Goal: Information Seeking & Learning: Learn about a topic

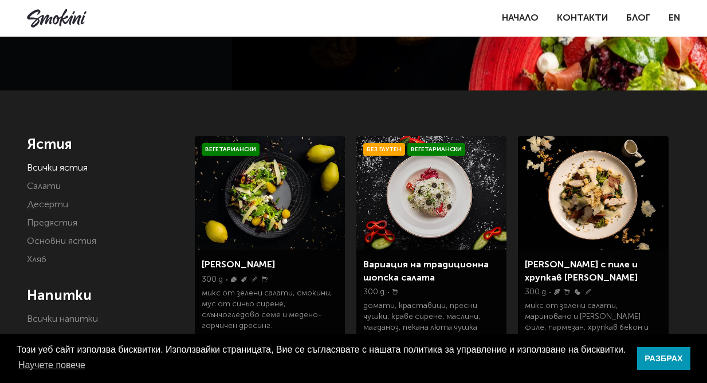
scroll to position [147, 0]
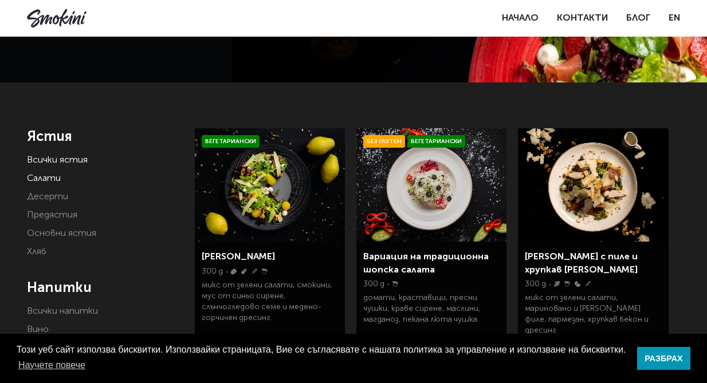
click at [52, 181] on link "Салати" at bounding box center [44, 178] width 34 height 9
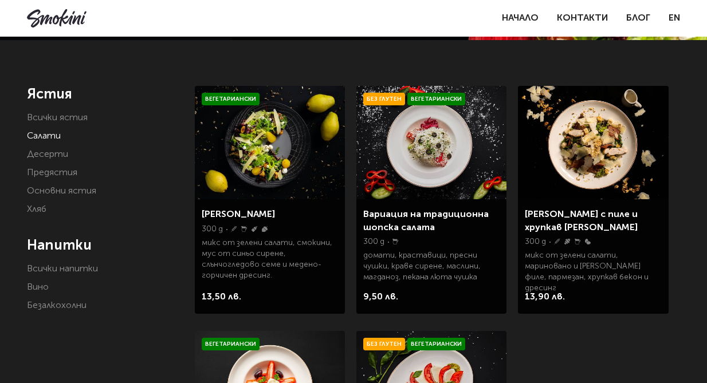
scroll to position [188, 0]
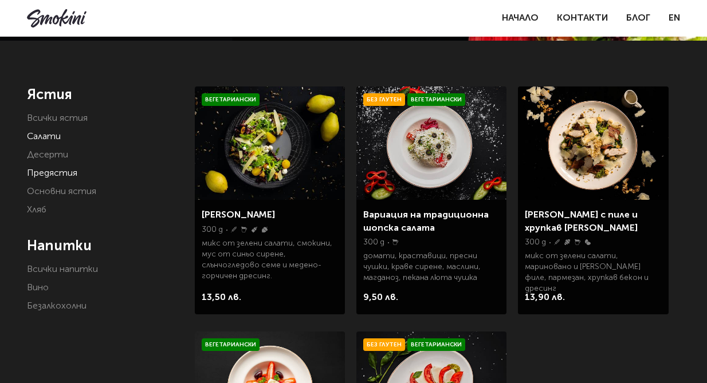
click at [63, 175] on link "Предястия" at bounding box center [52, 173] width 50 height 9
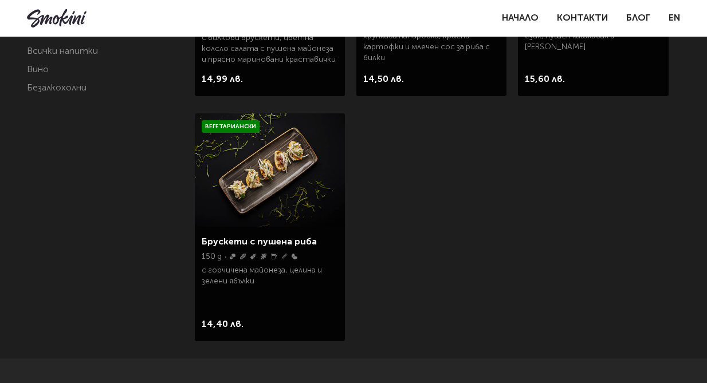
scroll to position [408, 0]
click at [280, 174] on img at bounding box center [270, 168] width 150 height 113
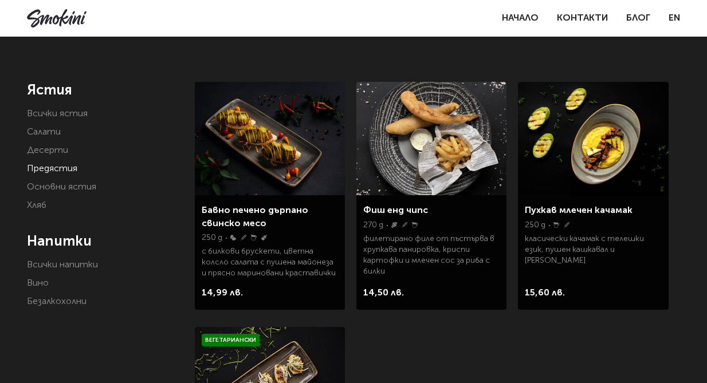
scroll to position [200, 0]
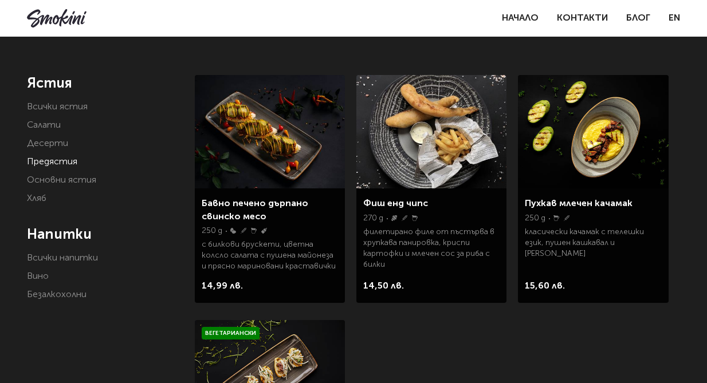
click at [602, 156] on img at bounding box center [593, 131] width 150 height 113
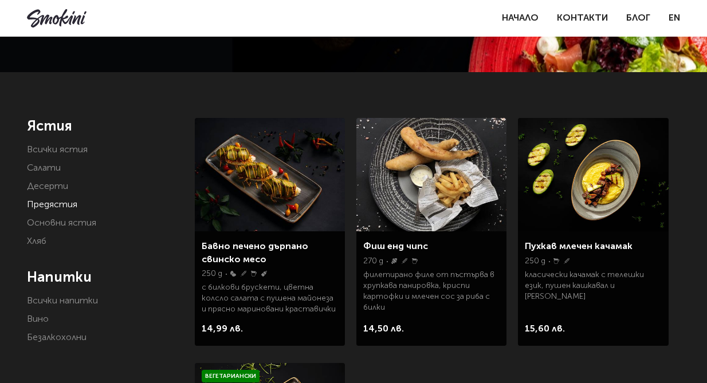
scroll to position [158, 0]
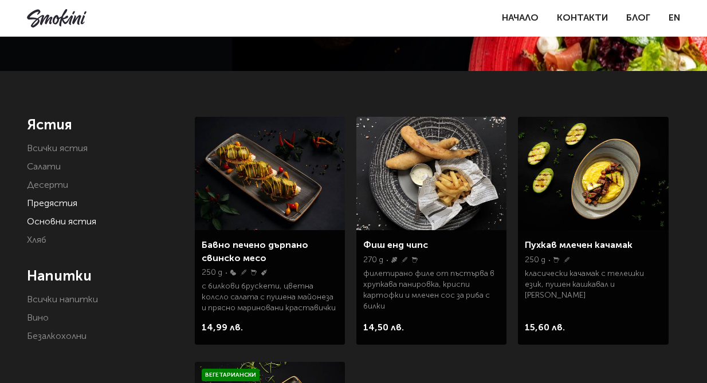
click at [75, 221] on link "Основни ястия" at bounding box center [61, 222] width 69 height 9
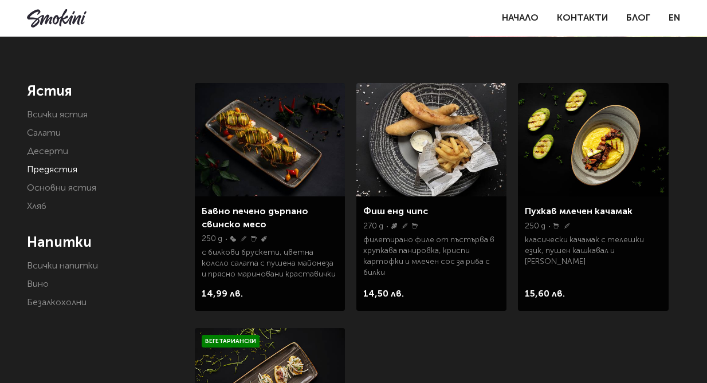
scroll to position [219, 0]
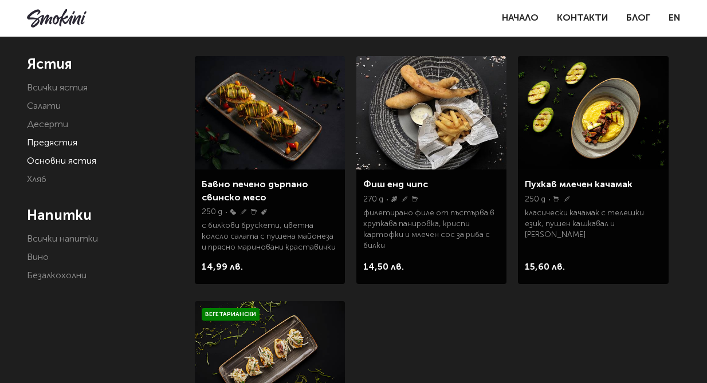
click at [81, 160] on link "Основни ястия" at bounding box center [61, 161] width 69 height 9
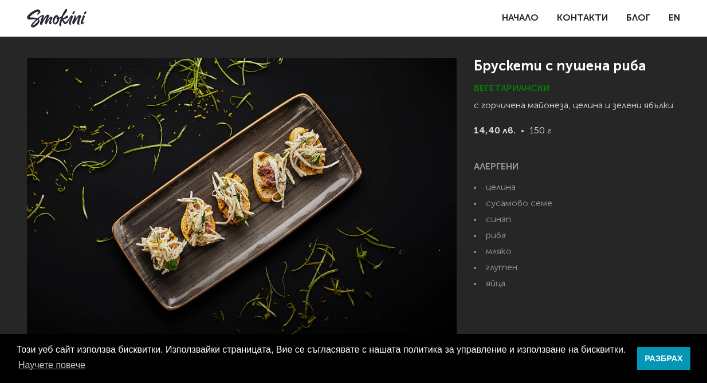
scroll to position [27, 0]
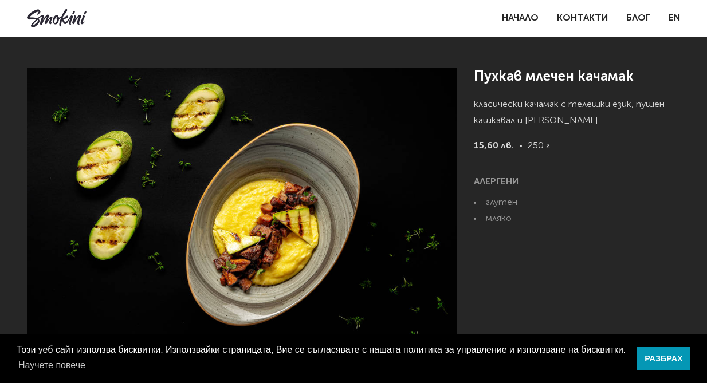
scroll to position [23, 0]
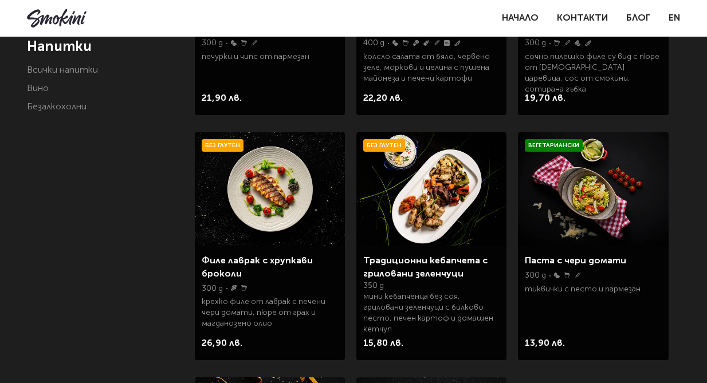
scroll to position [389, 0]
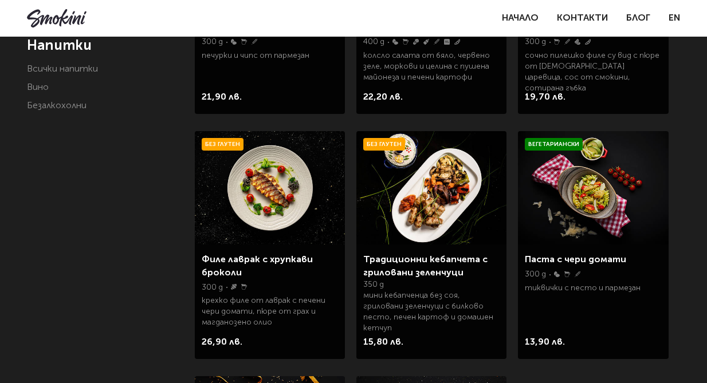
click at [573, 193] on img at bounding box center [593, 187] width 150 height 113
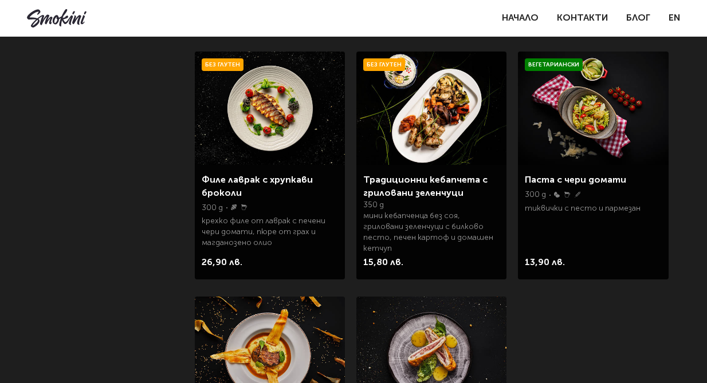
scroll to position [438, 0]
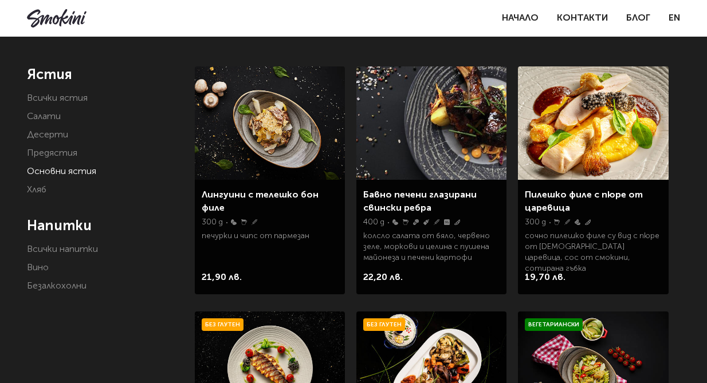
scroll to position [210, 0]
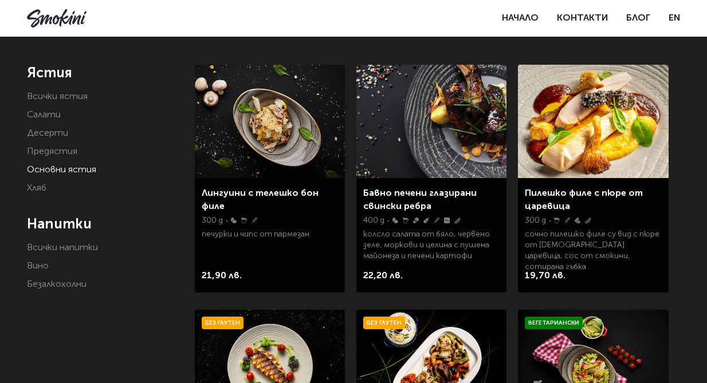
click at [276, 127] on img at bounding box center [270, 121] width 150 height 113
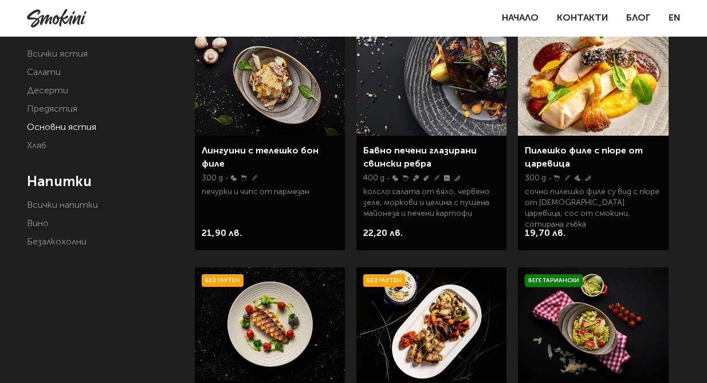
scroll to position [255, 0]
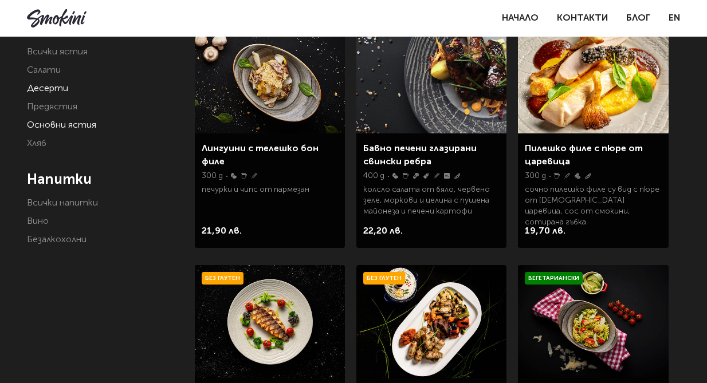
click at [49, 89] on link "Десерти" at bounding box center [47, 88] width 41 height 9
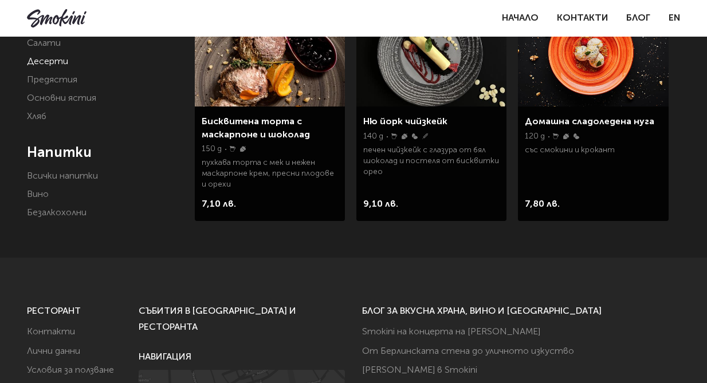
scroll to position [284, 0]
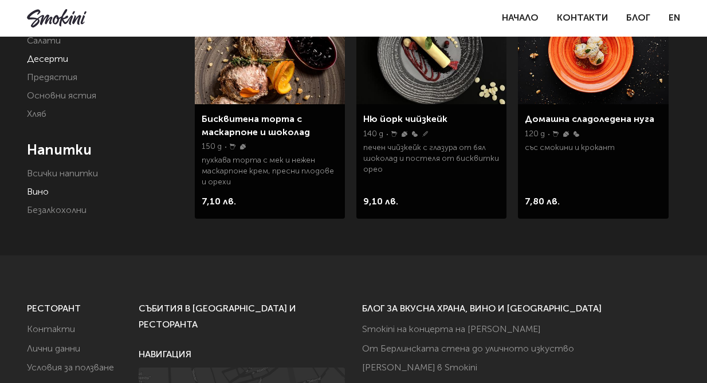
click at [37, 195] on link "Вино" at bounding box center [38, 192] width 22 height 9
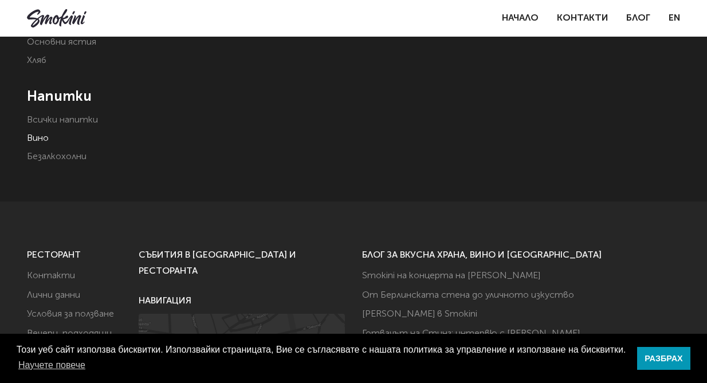
scroll to position [345, 0]
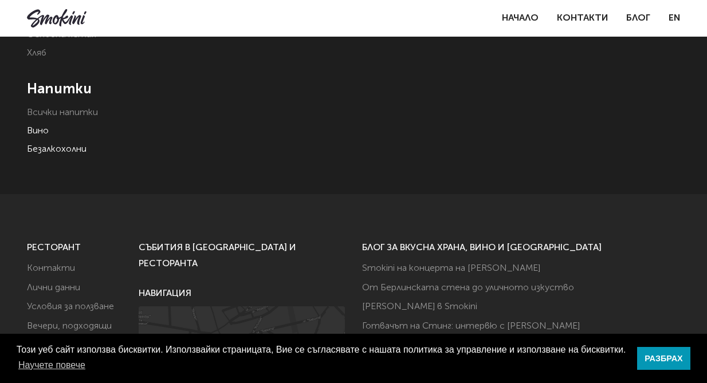
click at [65, 145] on link "Безалкохолни" at bounding box center [57, 149] width 60 height 9
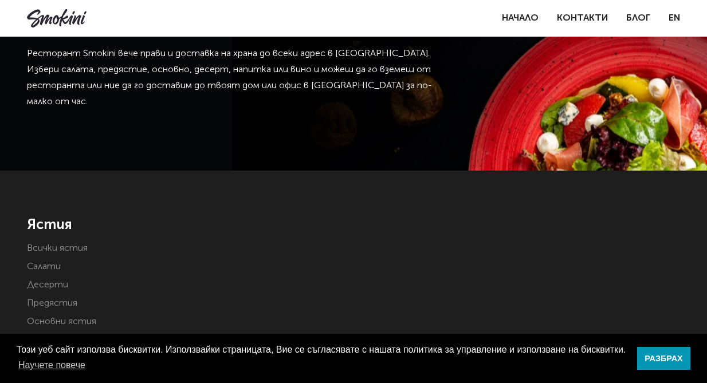
scroll to position [69, 0]
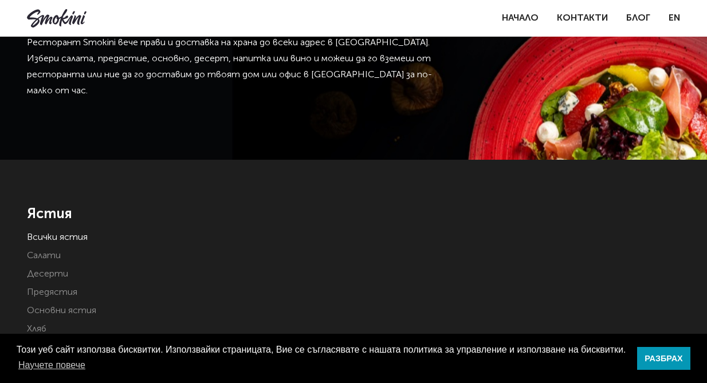
click at [67, 238] on link "Всички ястия" at bounding box center [57, 237] width 61 height 9
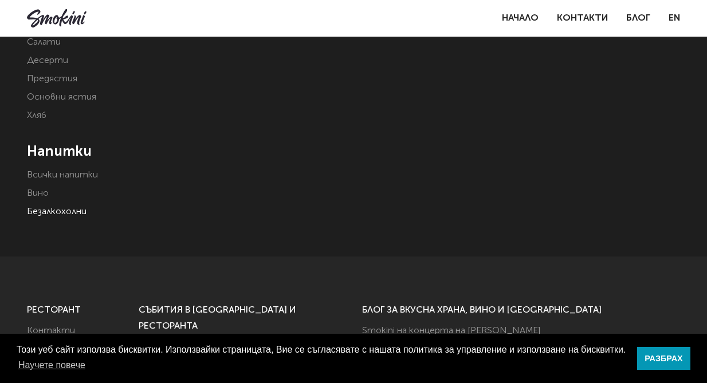
scroll to position [166, 0]
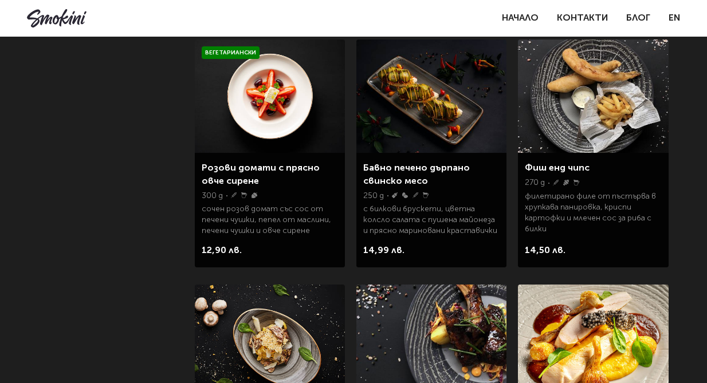
scroll to position [491, 0]
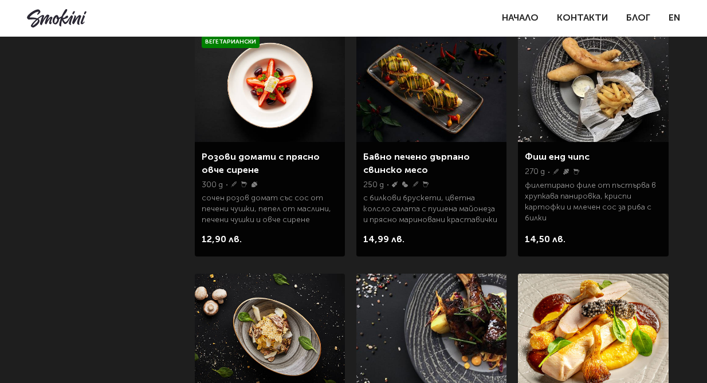
click at [438, 77] on img at bounding box center [431, 85] width 150 height 113
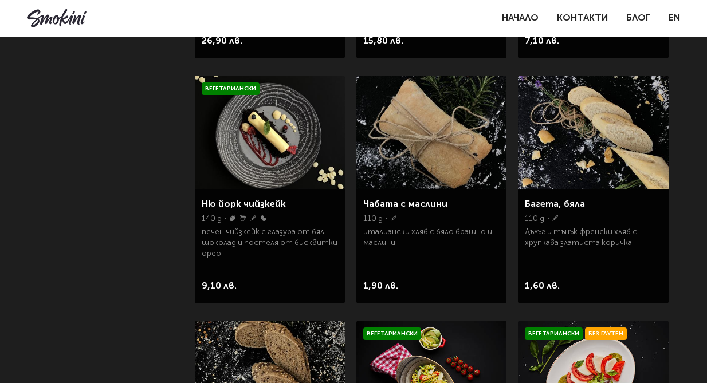
scroll to position [896, 0]
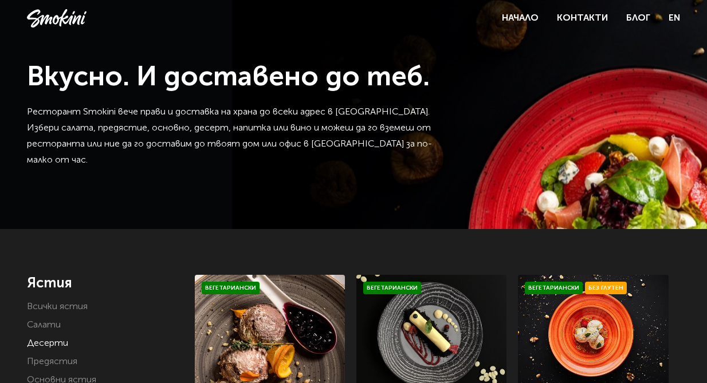
scroll to position [284, 0]
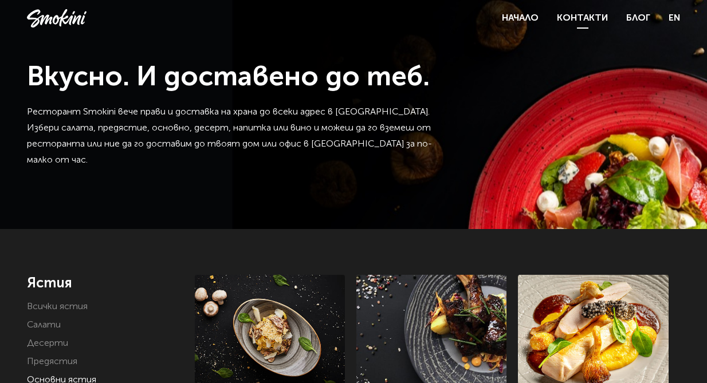
click at [591, 16] on link "Контакти" at bounding box center [582, 18] width 51 height 9
